Goal: Navigation & Orientation: Find specific page/section

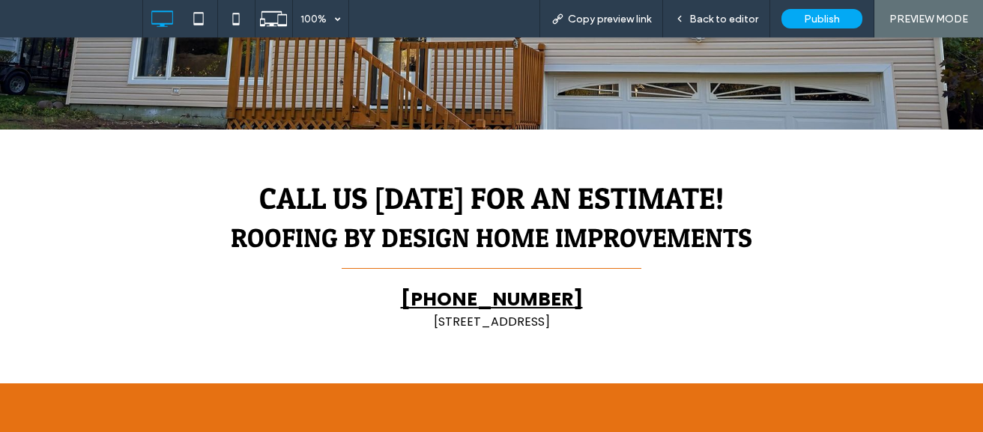
scroll to position [333, 0]
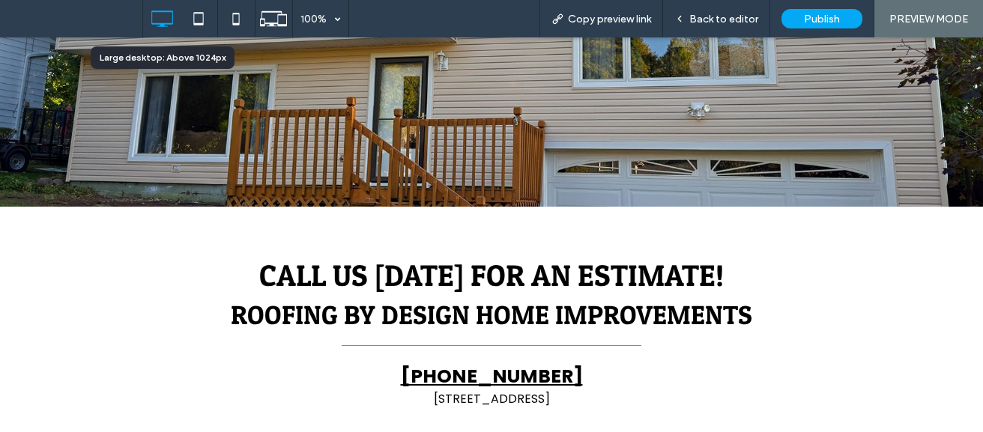
click at [160, 19] on icon at bounding box center [162, 19] width 30 height 30
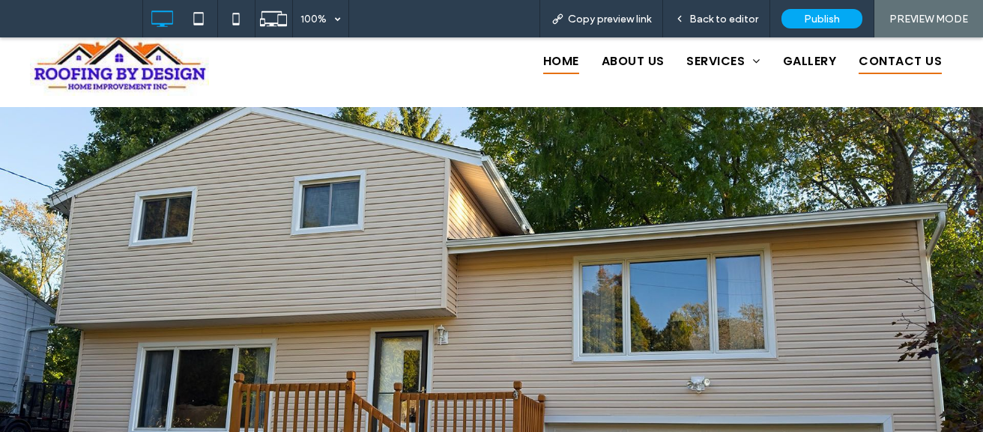
click at [559, 62] on span "Home" at bounding box center [561, 61] width 36 height 25
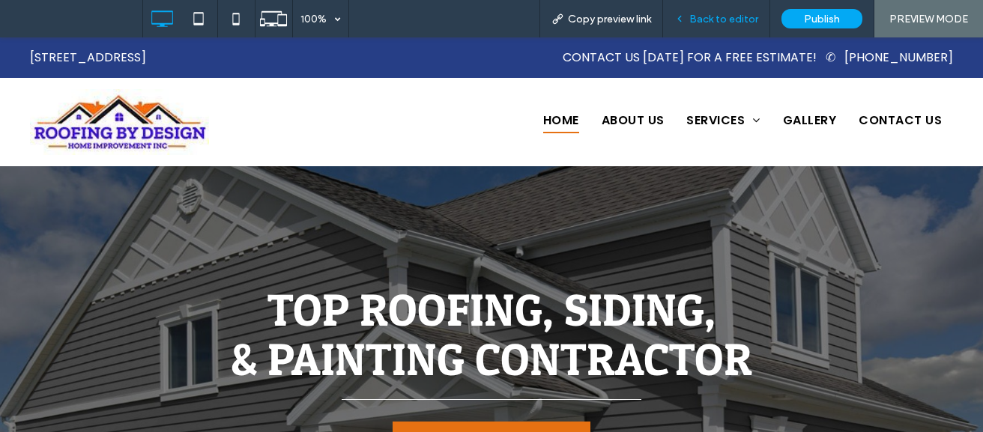
click at [727, 19] on span "Back to editor" at bounding box center [723, 19] width 69 height 13
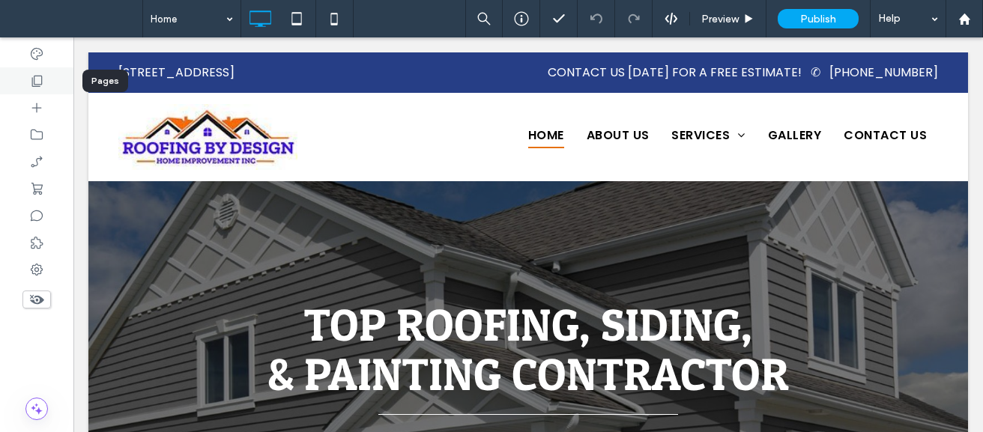
click at [35, 78] on icon at bounding box center [36, 80] width 15 height 15
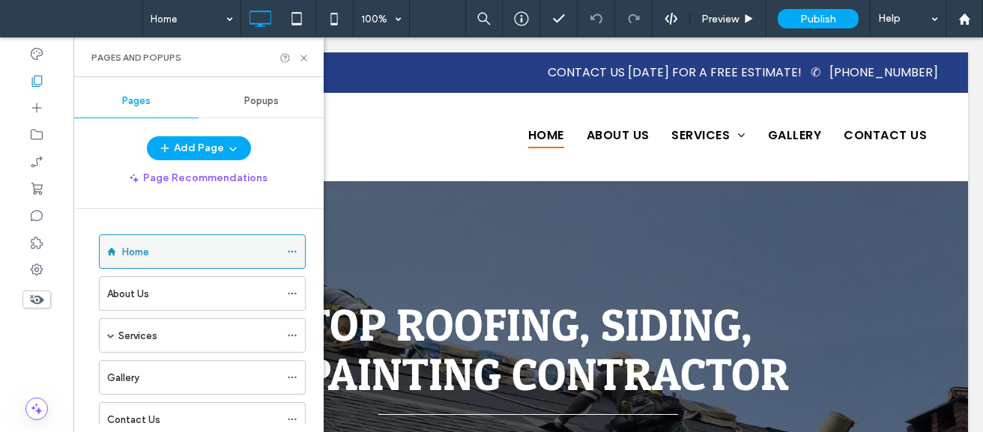
click at [291, 251] on icon at bounding box center [292, 252] width 10 height 10
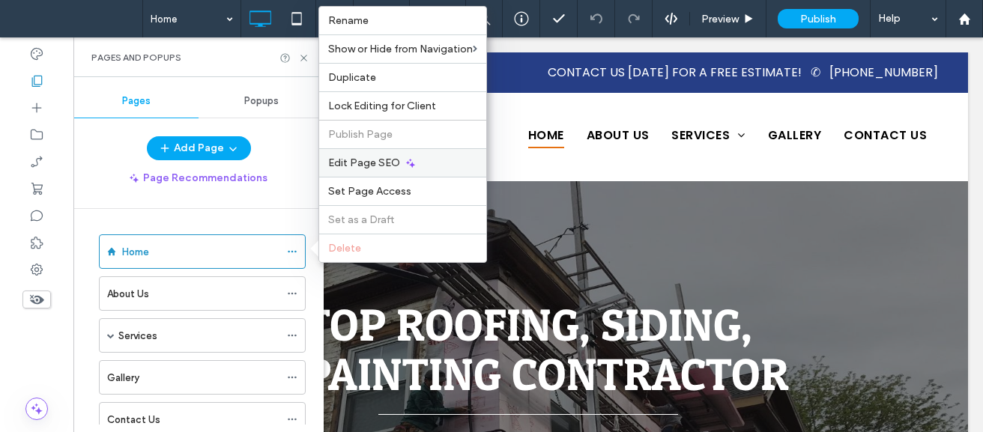
click at [397, 157] on span "Edit Page SEO" at bounding box center [364, 163] width 72 height 13
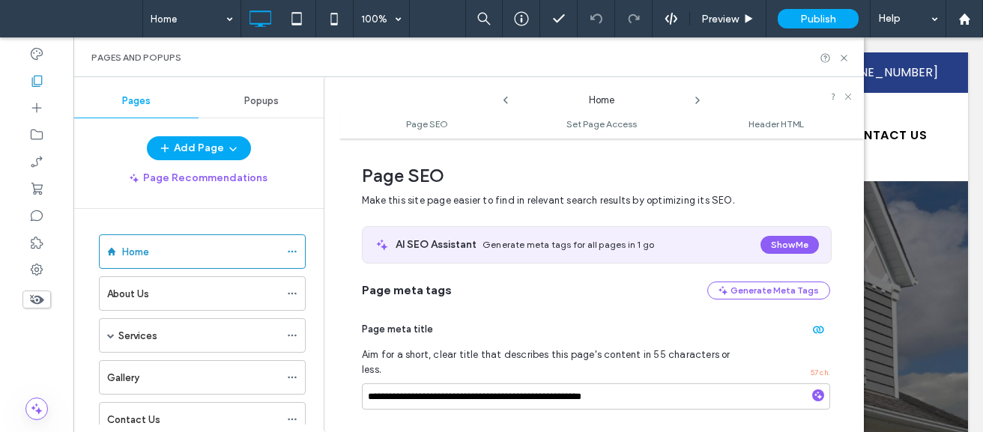
scroll to position [219, 0]
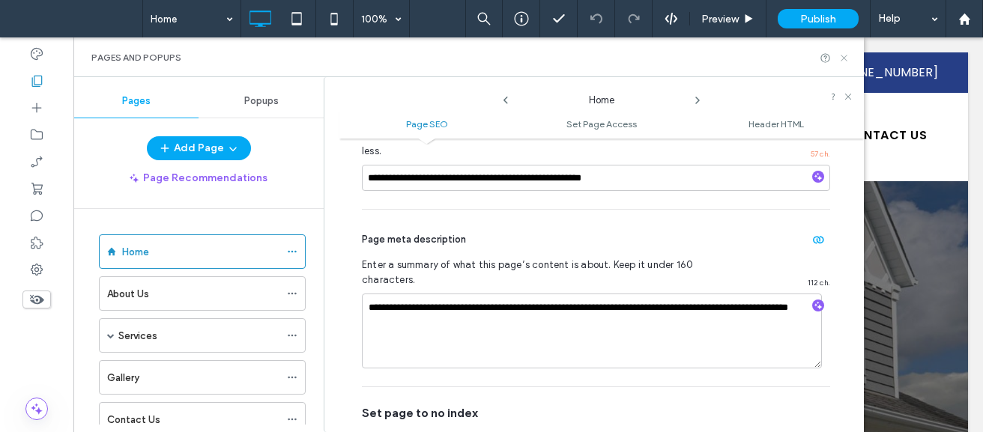
click at [849, 63] on icon at bounding box center [844, 57] width 11 height 11
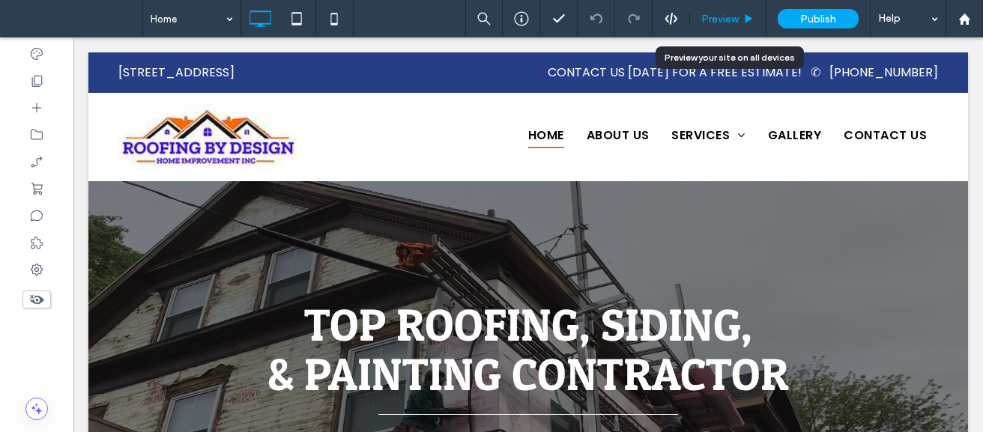
click at [743, 33] on div "Preview" at bounding box center [728, 18] width 76 height 37
click at [719, 10] on div "Preview" at bounding box center [728, 18] width 76 height 37
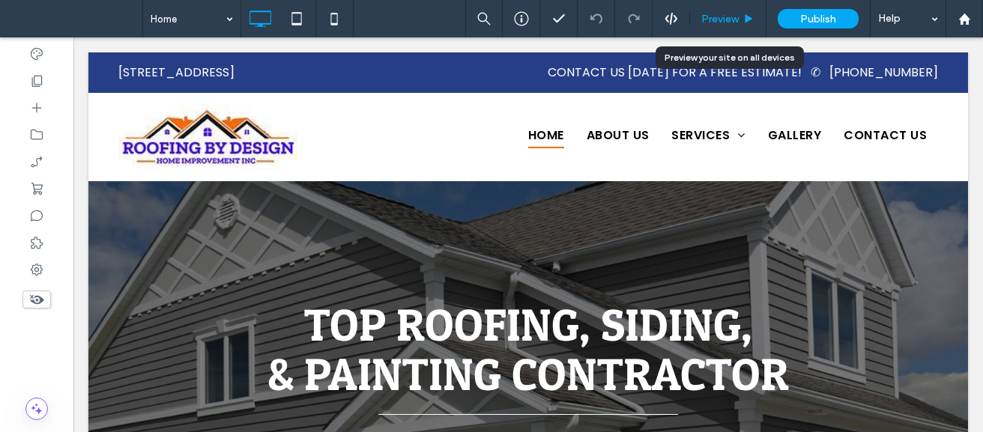
click at [724, 10] on div "Preview" at bounding box center [728, 18] width 76 height 37
click at [714, 19] on span "Preview" at bounding box center [719, 19] width 37 height 13
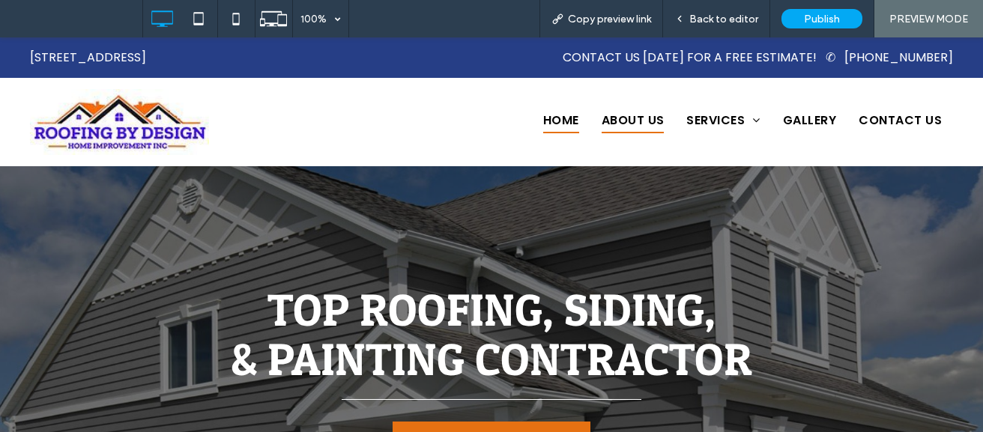
click at [613, 118] on span "About Us" at bounding box center [633, 120] width 63 height 25
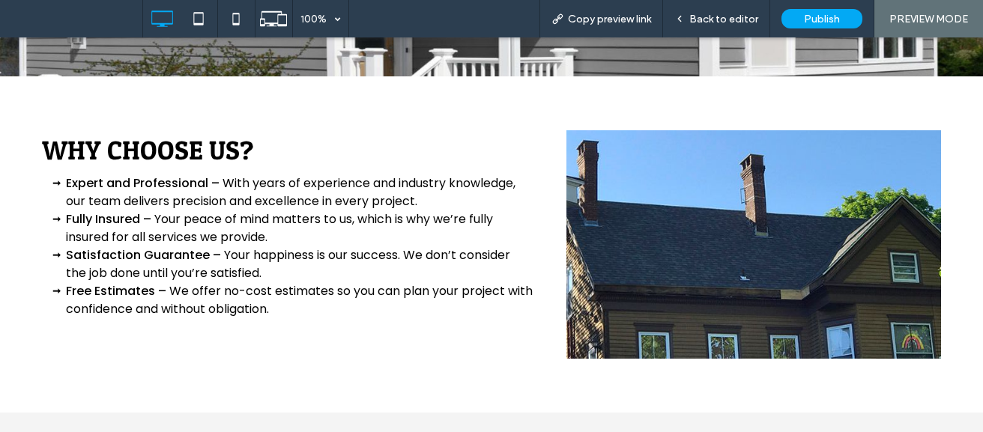
scroll to position [1201, 0]
